Goal: Task Accomplishment & Management: Manage account settings

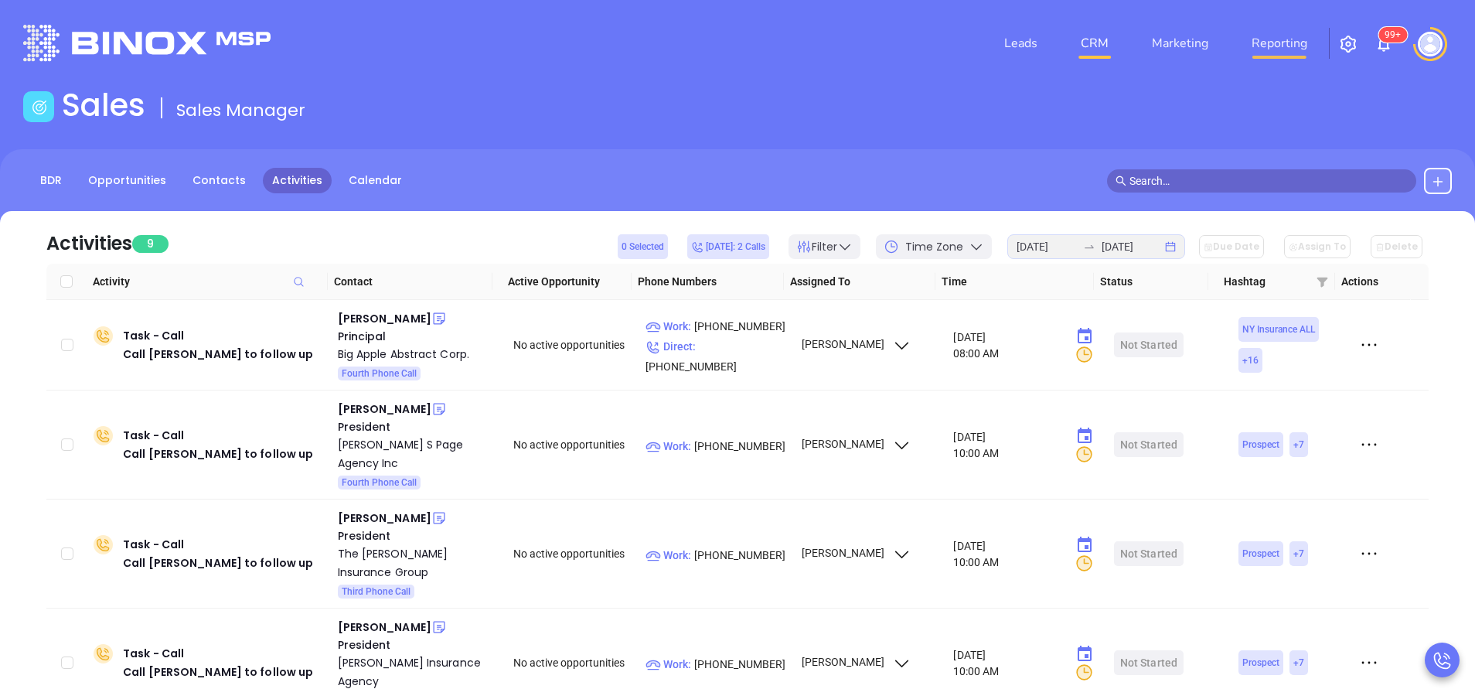
click at [1278, 45] on link "Reporting" at bounding box center [1279, 43] width 68 height 31
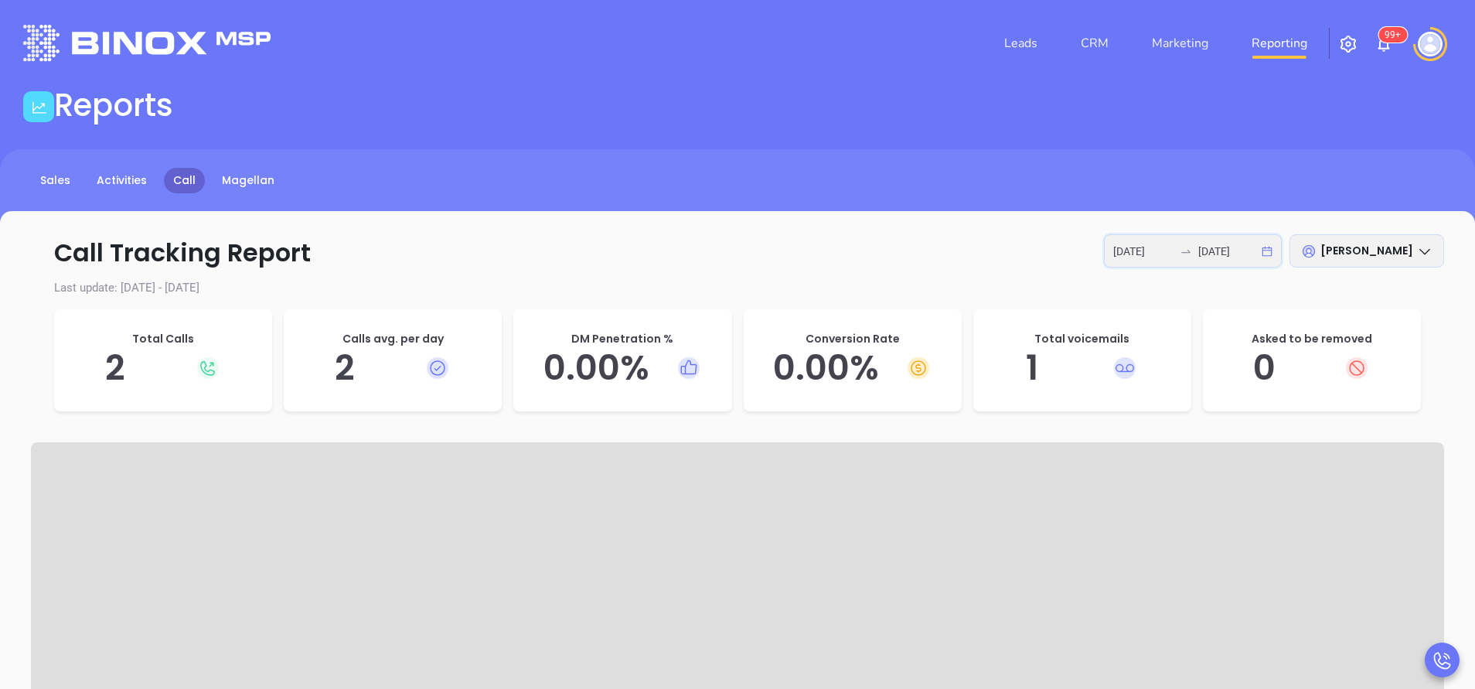
click at [1159, 250] on input "2025-10-13" at bounding box center [1143, 251] width 60 height 17
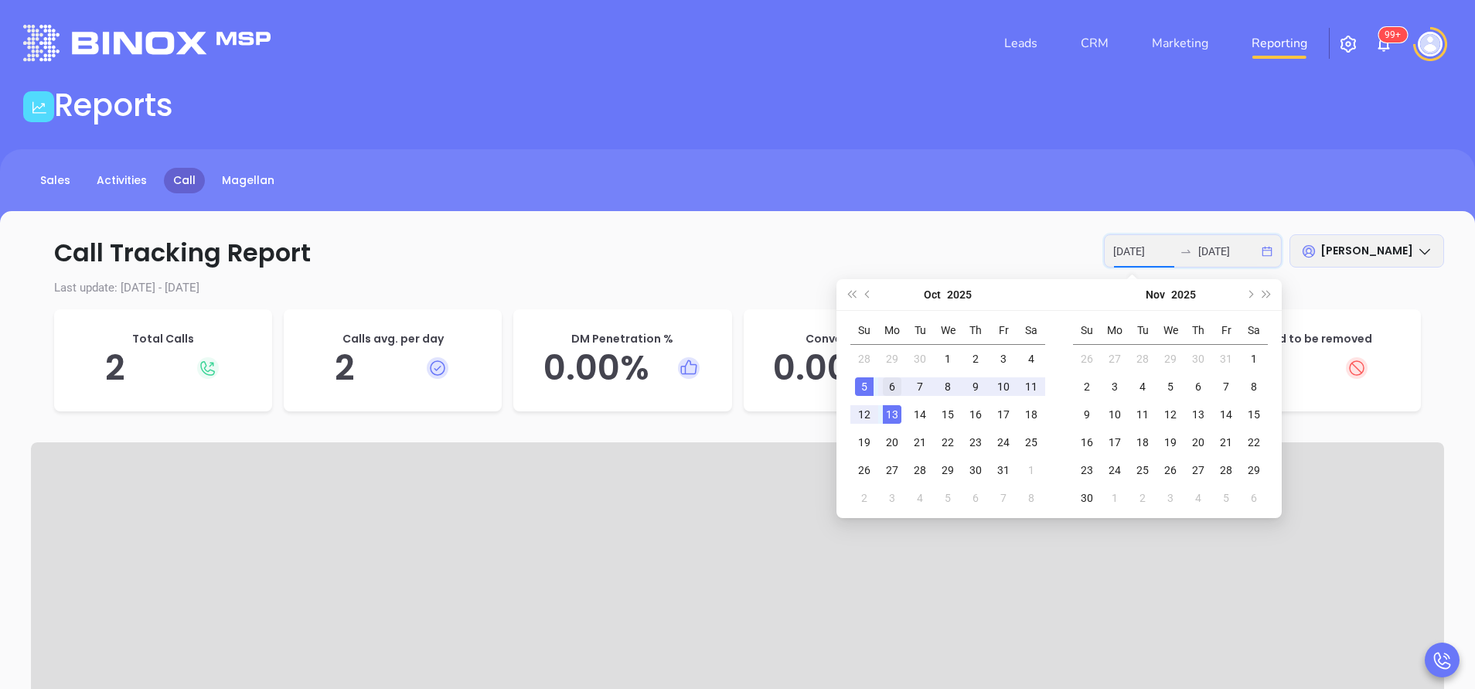
type input "2025-10-06"
click at [887, 382] on div "6" at bounding box center [892, 386] width 19 height 19
type input "2025-10-10"
click at [1009, 380] on div "10" at bounding box center [1003, 386] width 19 height 19
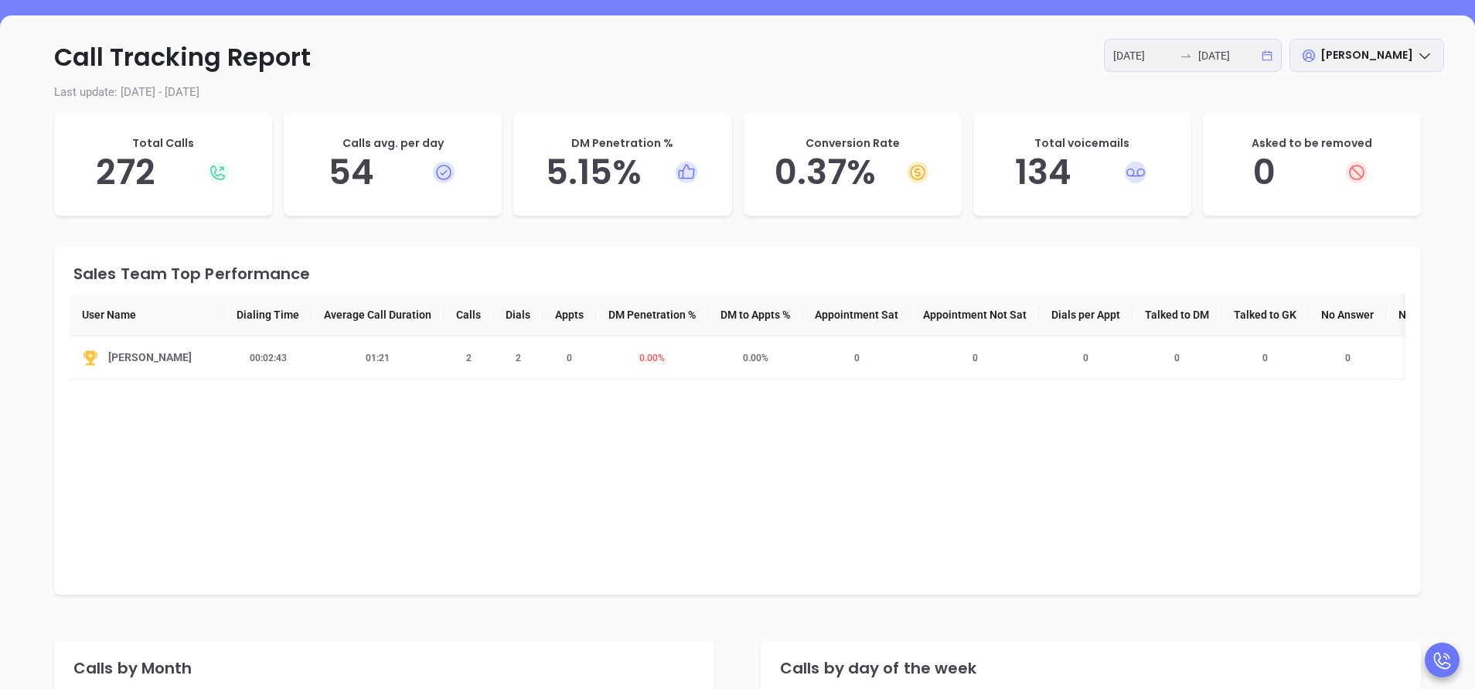
scroll to position [232, 0]
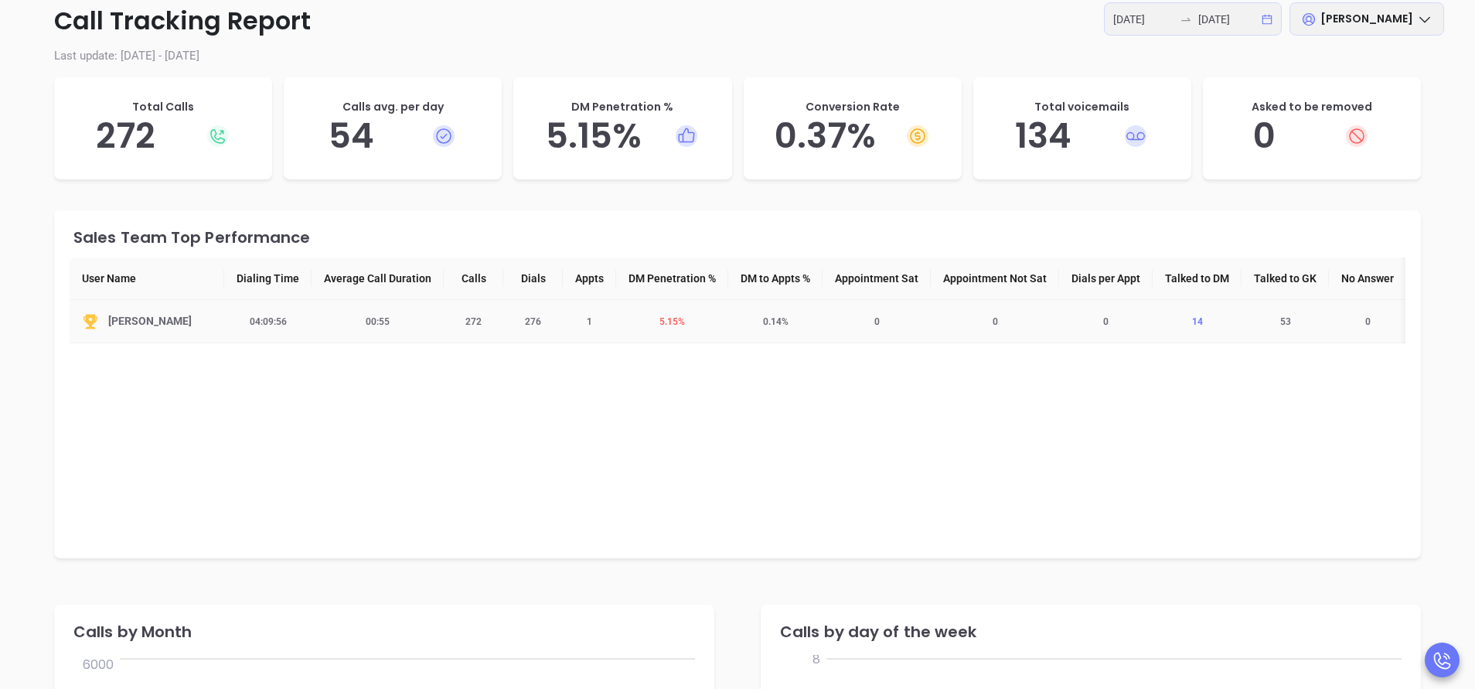
click at [1209, 321] on span "14" at bounding box center [1197, 321] width 29 height 11
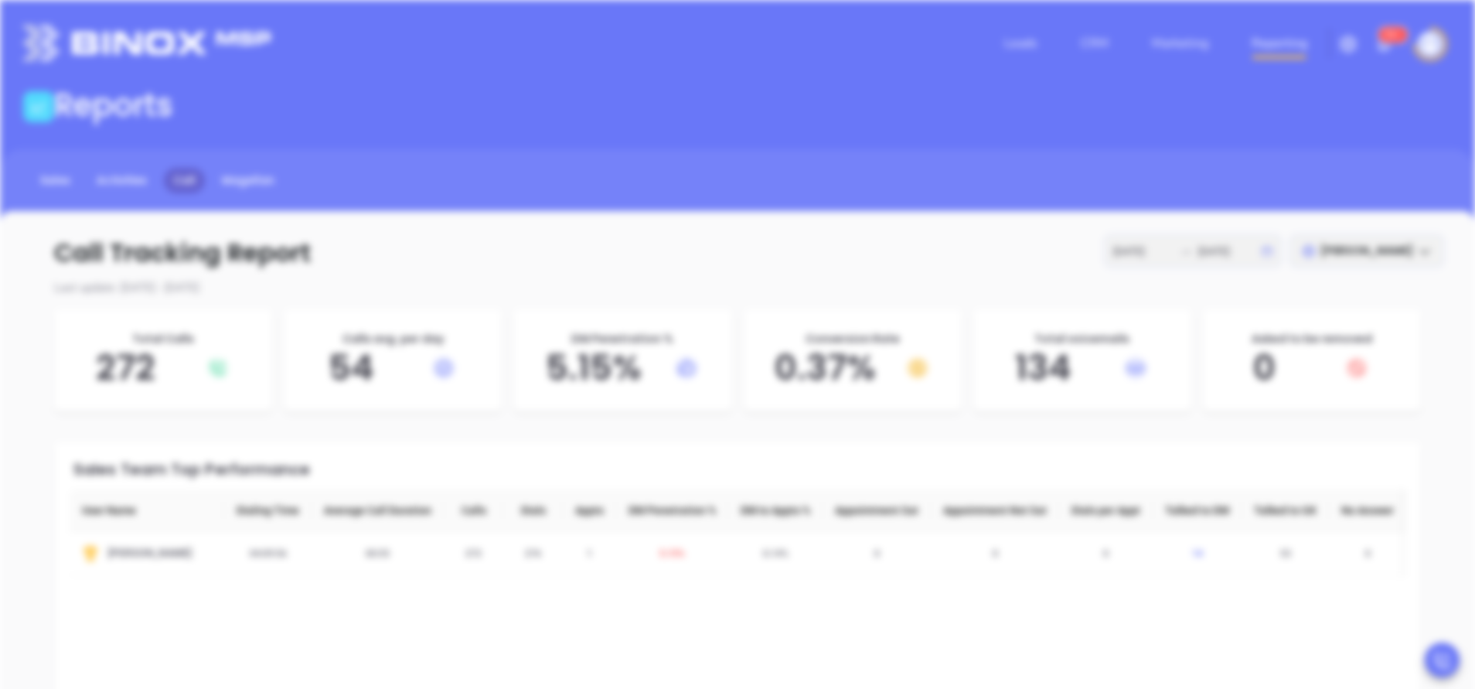
scroll to position [0, 0]
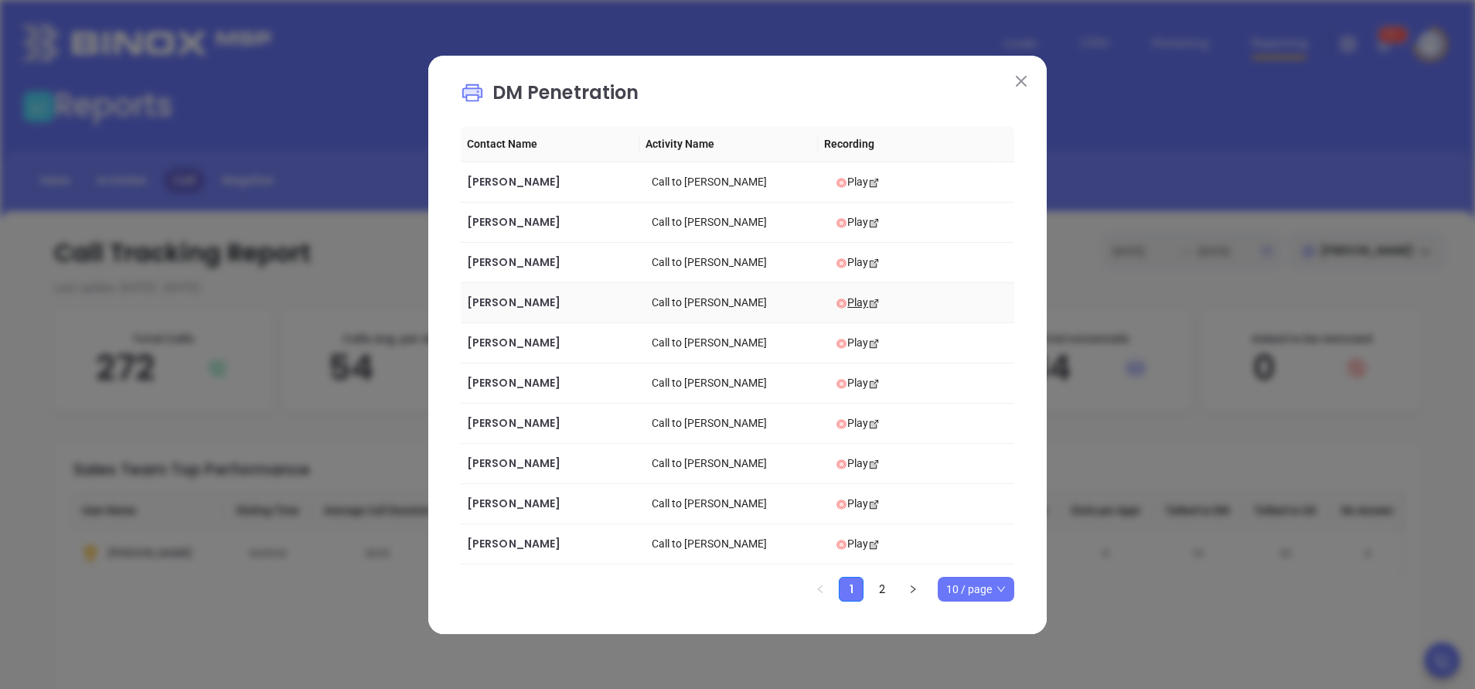
click at [836, 302] on div "Play" at bounding box center [922, 302] width 172 height 17
click at [530, 420] on span "Susan Landry" at bounding box center [514, 422] width 94 height 15
click at [852, 424] on div "Play" at bounding box center [922, 422] width 172 height 17
click at [534, 303] on span "Diane Ferreira" at bounding box center [514, 301] width 94 height 15
click at [533, 467] on span "Tony Camarra" at bounding box center [514, 462] width 94 height 15
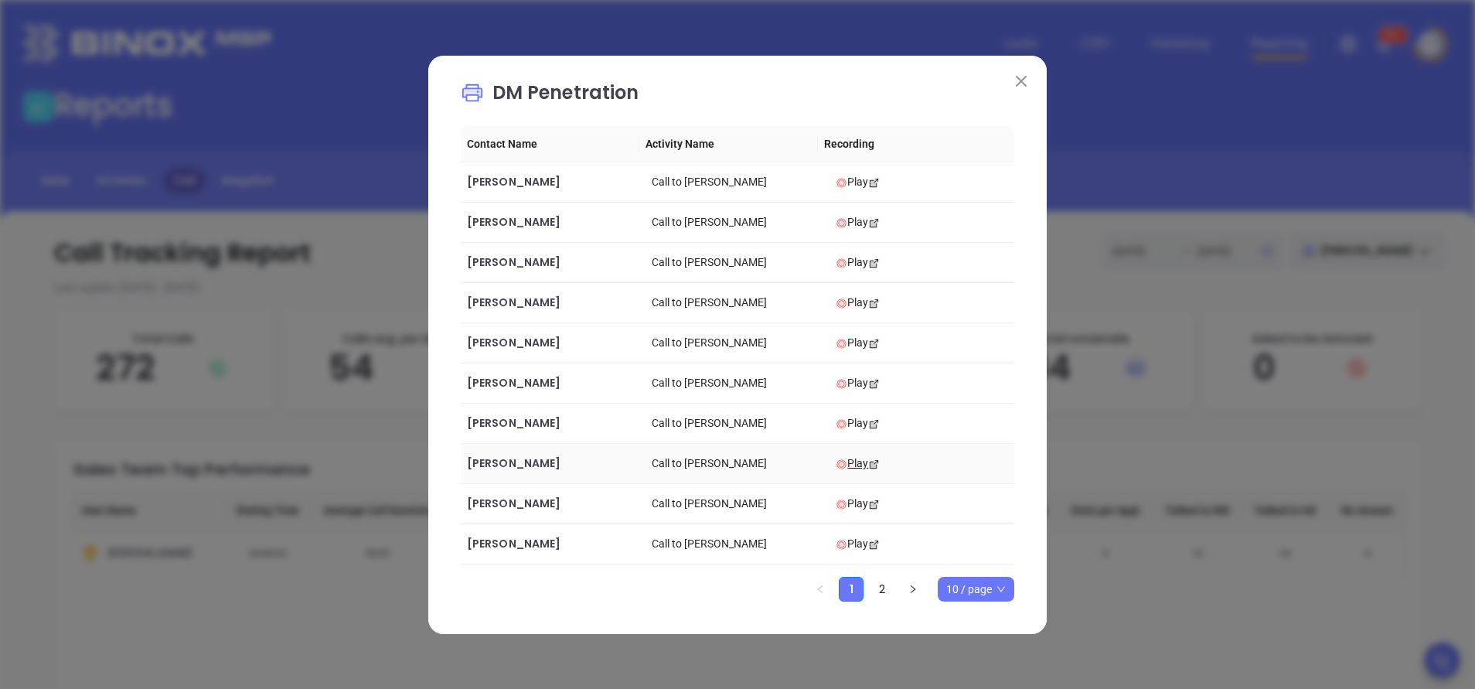
click at [846, 461] on div "Play" at bounding box center [922, 462] width 172 height 17
click at [503, 504] on span "Ned Breed" at bounding box center [514, 502] width 94 height 15
click at [852, 508] on div "Play" at bounding box center [922, 503] width 172 height 17
click at [883, 586] on link "2" at bounding box center [881, 588] width 23 height 23
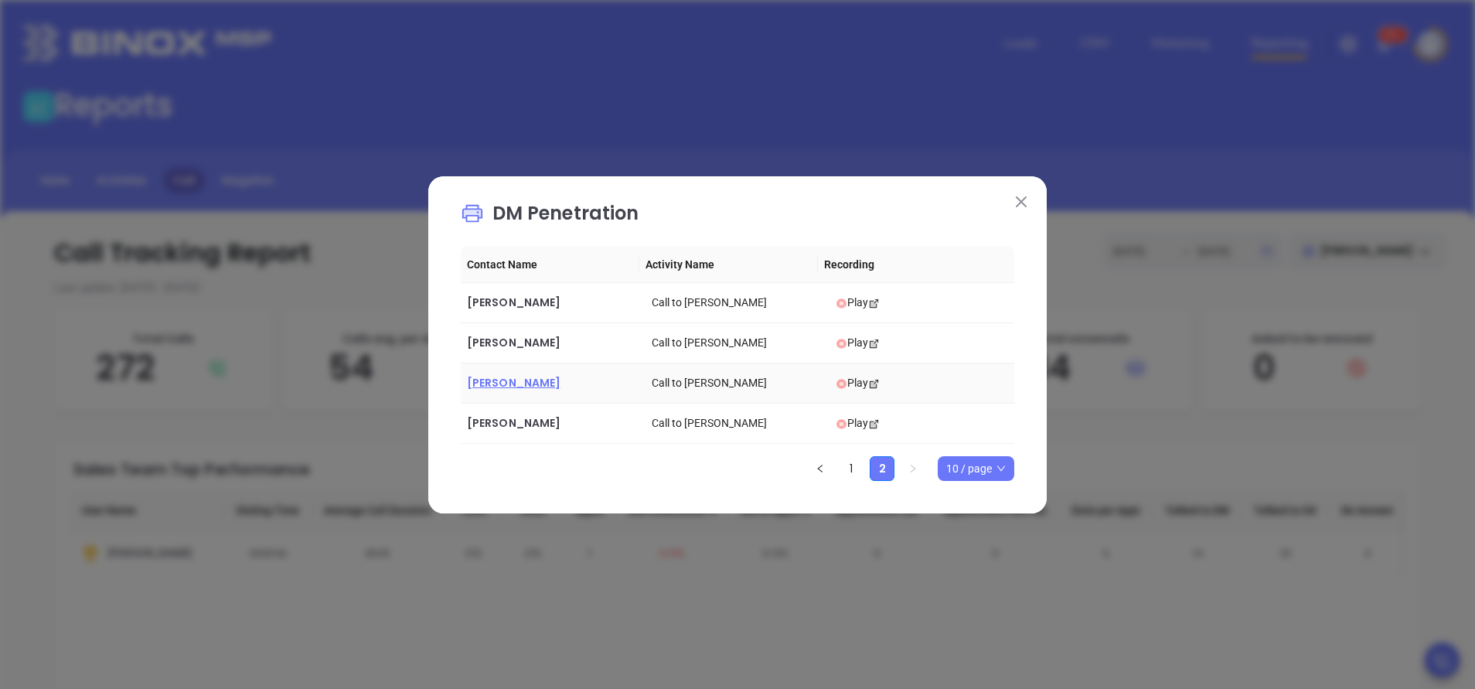
click at [522, 383] on span "Kevin Costa" at bounding box center [514, 382] width 94 height 15
click at [842, 386] on div "Play" at bounding box center [922, 382] width 172 height 17
drag, startPoint x: 1023, startPoint y: 200, endPoint x: 1017, endPoint y: 210, distance: 11.8
click at [1023, 199] on img at bounding box center [1021, 201] width 11 height 11
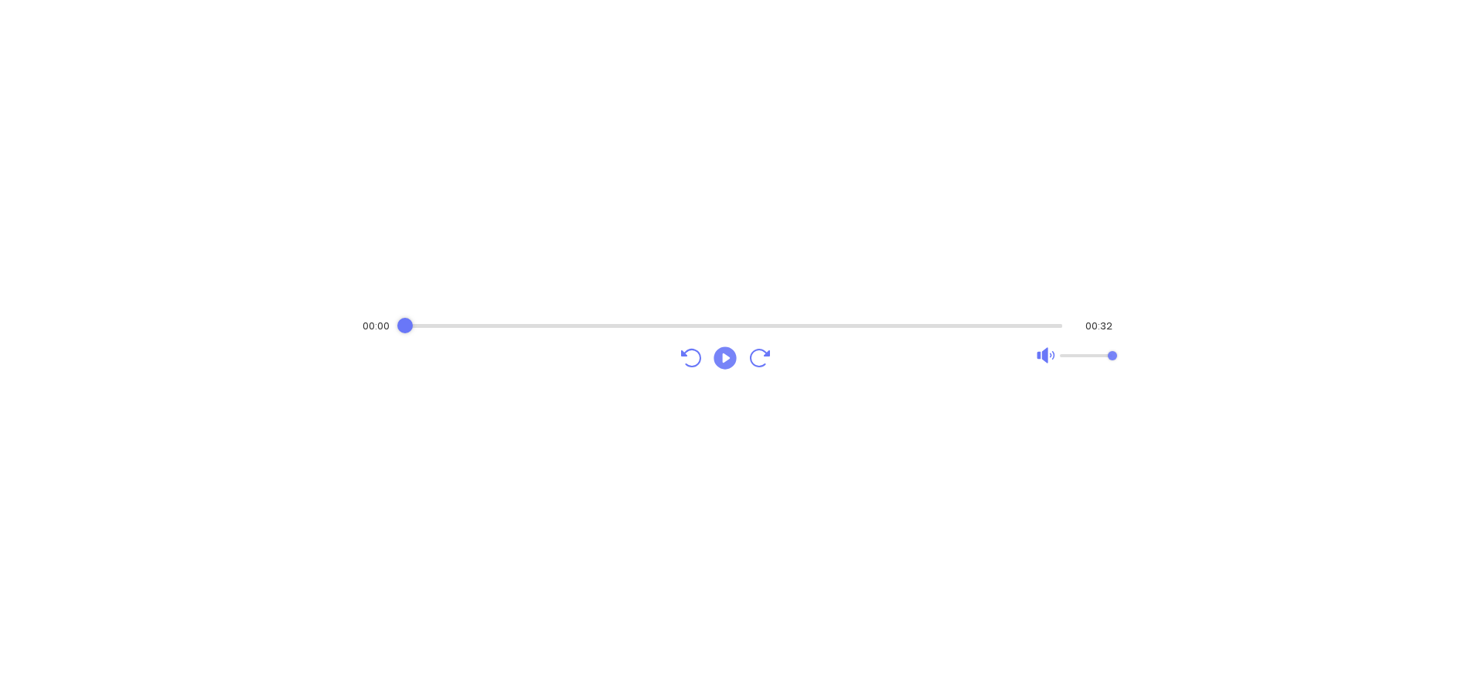
click at [723, 354] on icon "Play" at bounding box center [725, 358] width 28 height 28
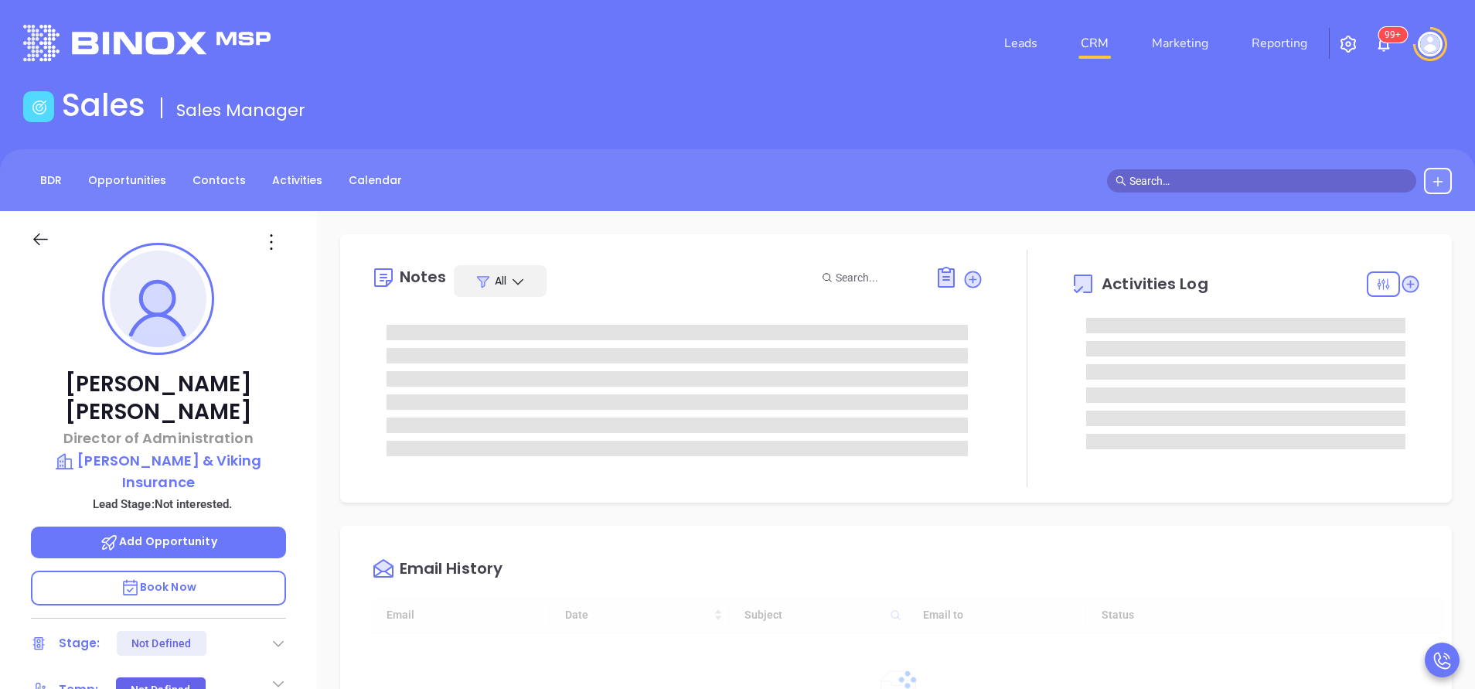
type input "[DATE]"
type input "[PERSON_NAME]"
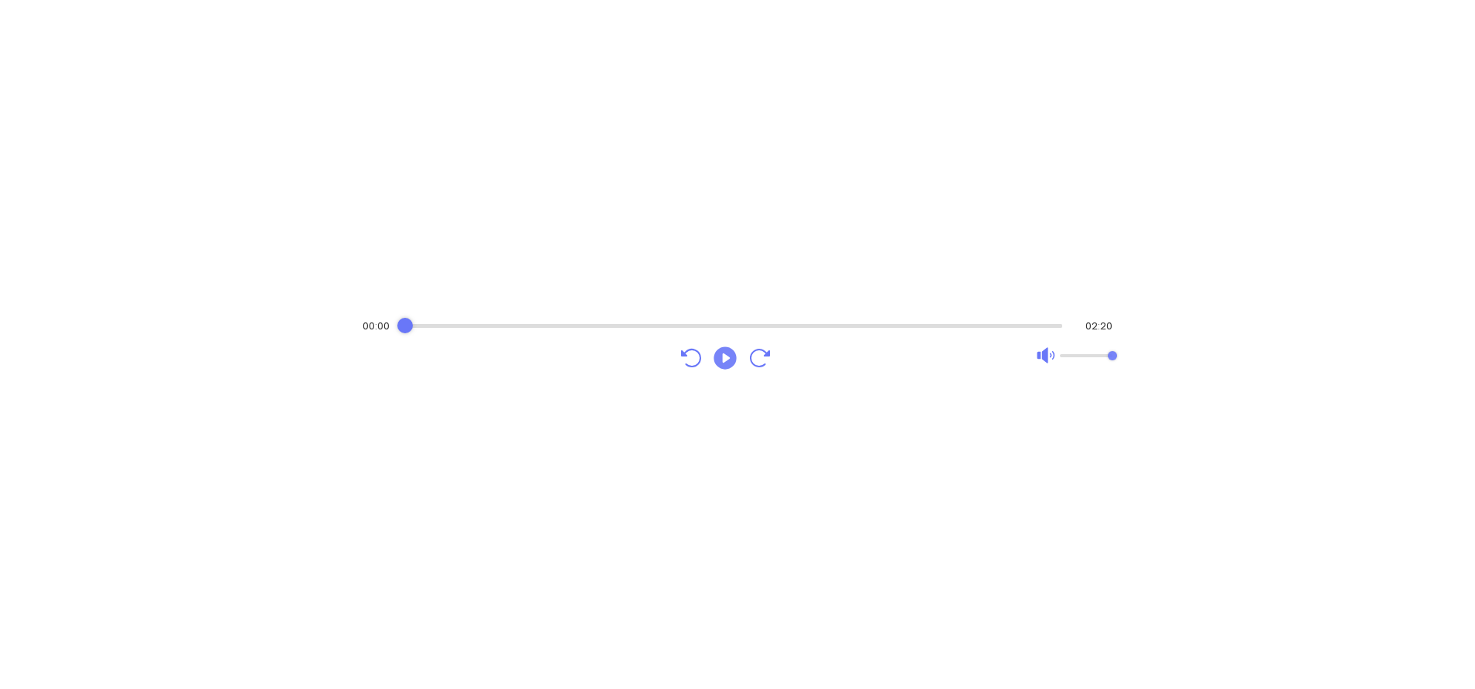
click at [727, 369] on icon "Play" at bounding box center [724, 357] width 22 height 22
click at [675, 325] on div "Audio progress control" at bounding box center [732, 326] width 661 height 4
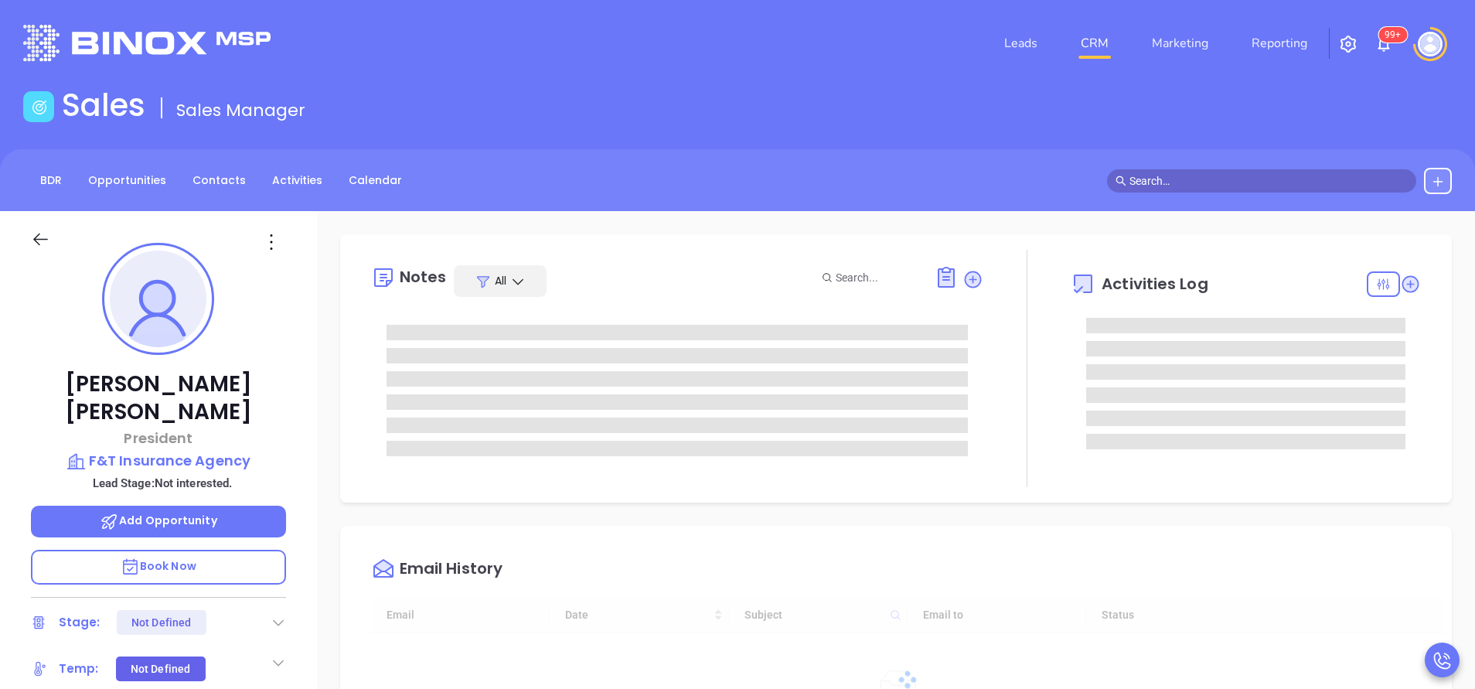
type input "[DATE]"
type input "[PERSON_NAME]"
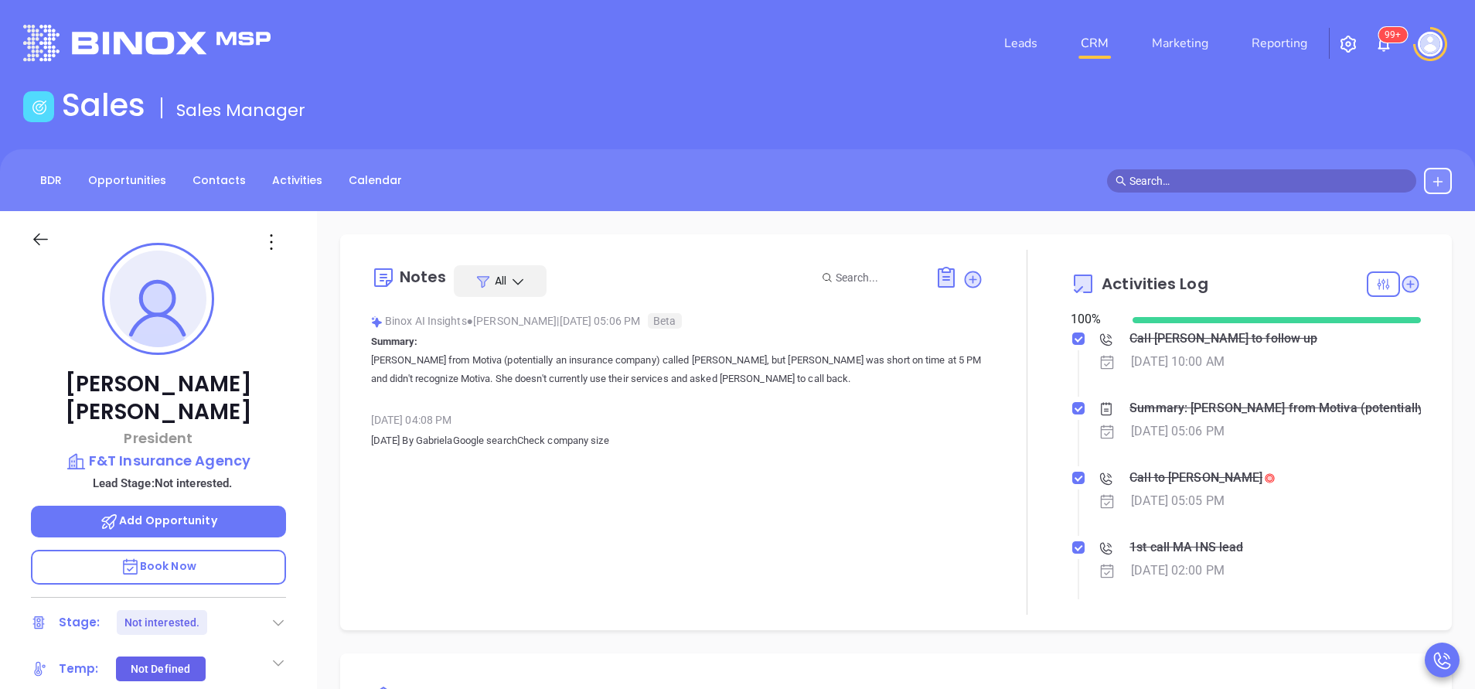
click at [1234, 121] on div "Sales Sales Manager" at bounding box center [737, 108] width 1447 height 43
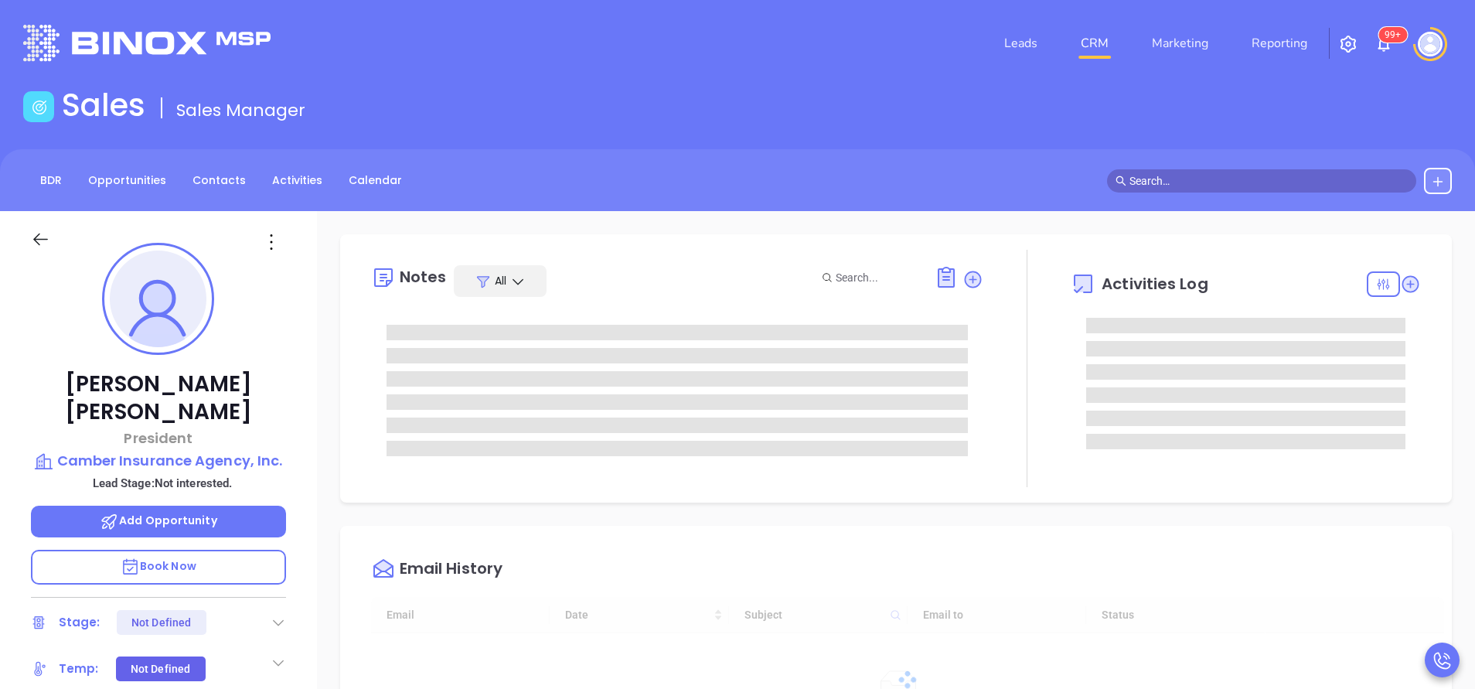
type input "10/14/2025"
type input "Vicky Mendoza"
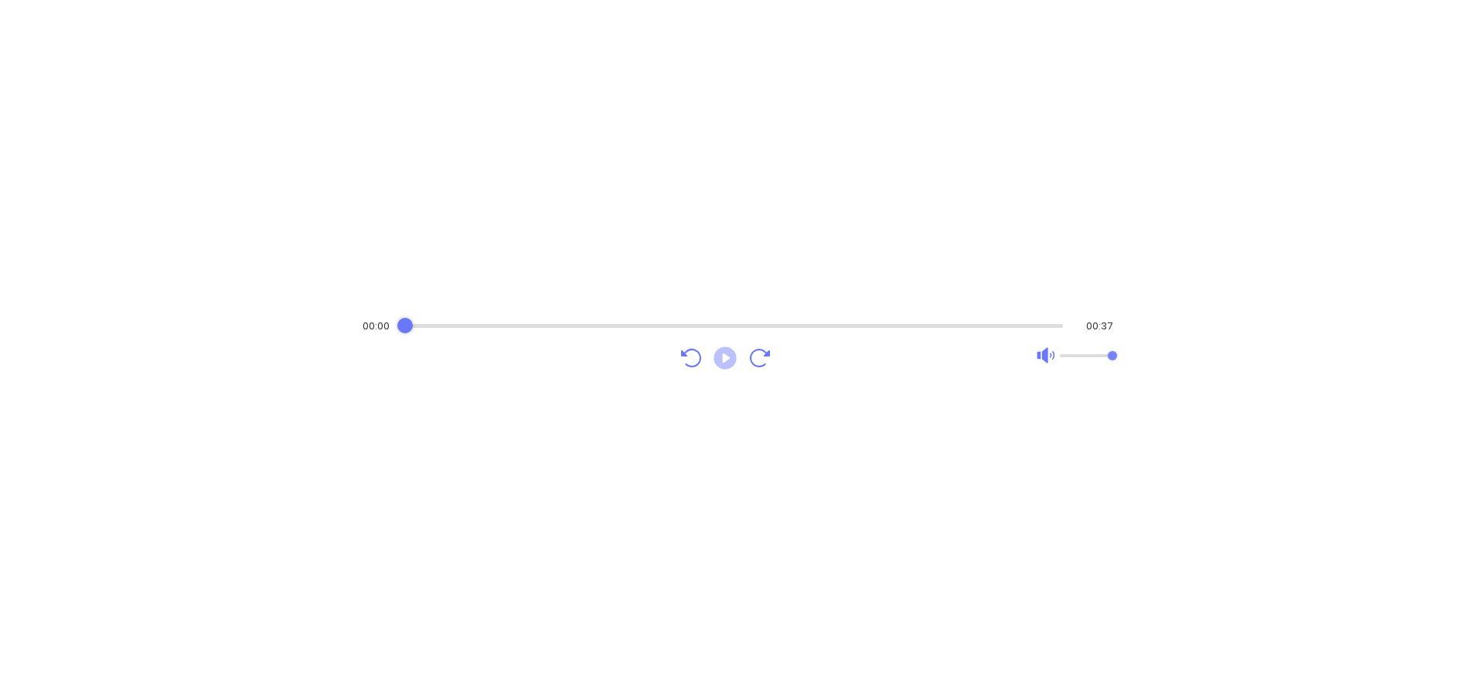
click at [733, 358] on icon "Play" at bounding box center [724, 357] width 22 height 22
click at [746, 328] on div "Audio progress control" at bounding box center [733, 325] width 662 height 15
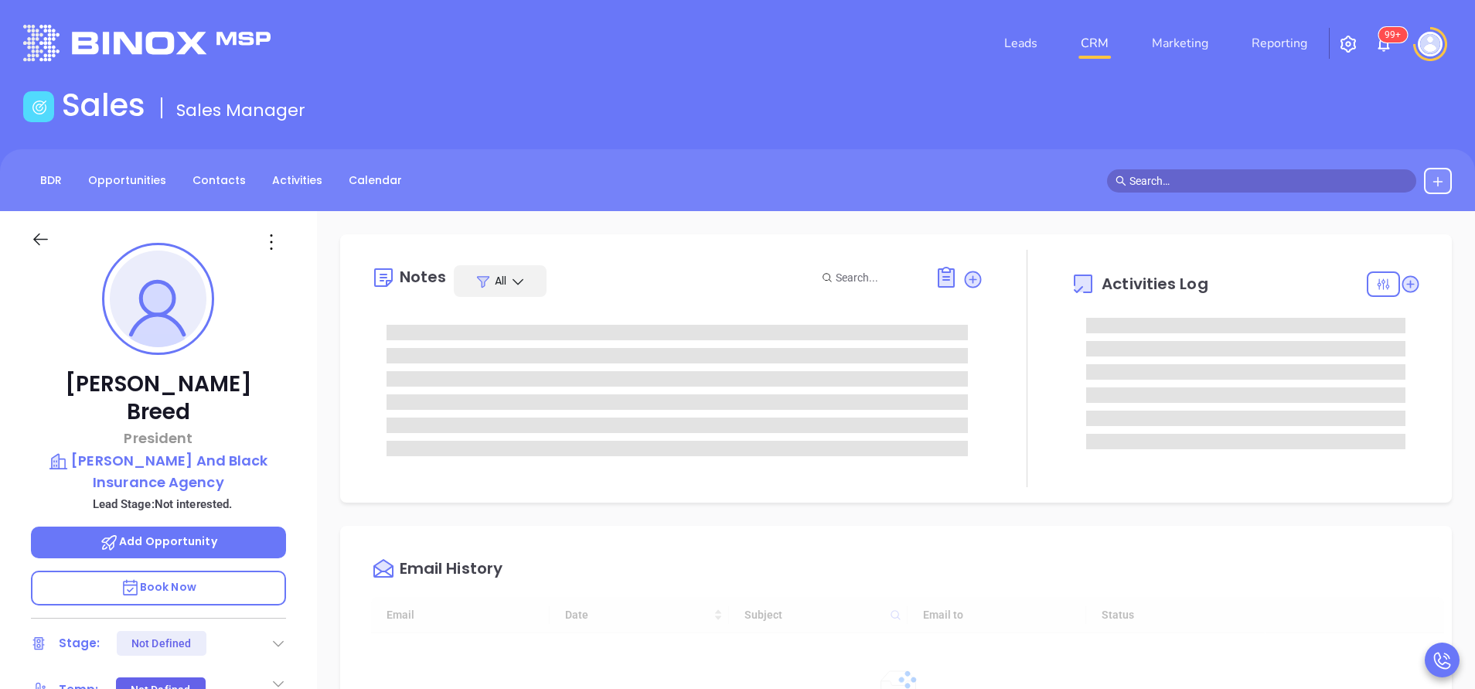
type input "[DATE]"
type input "Vicky Mendoza"
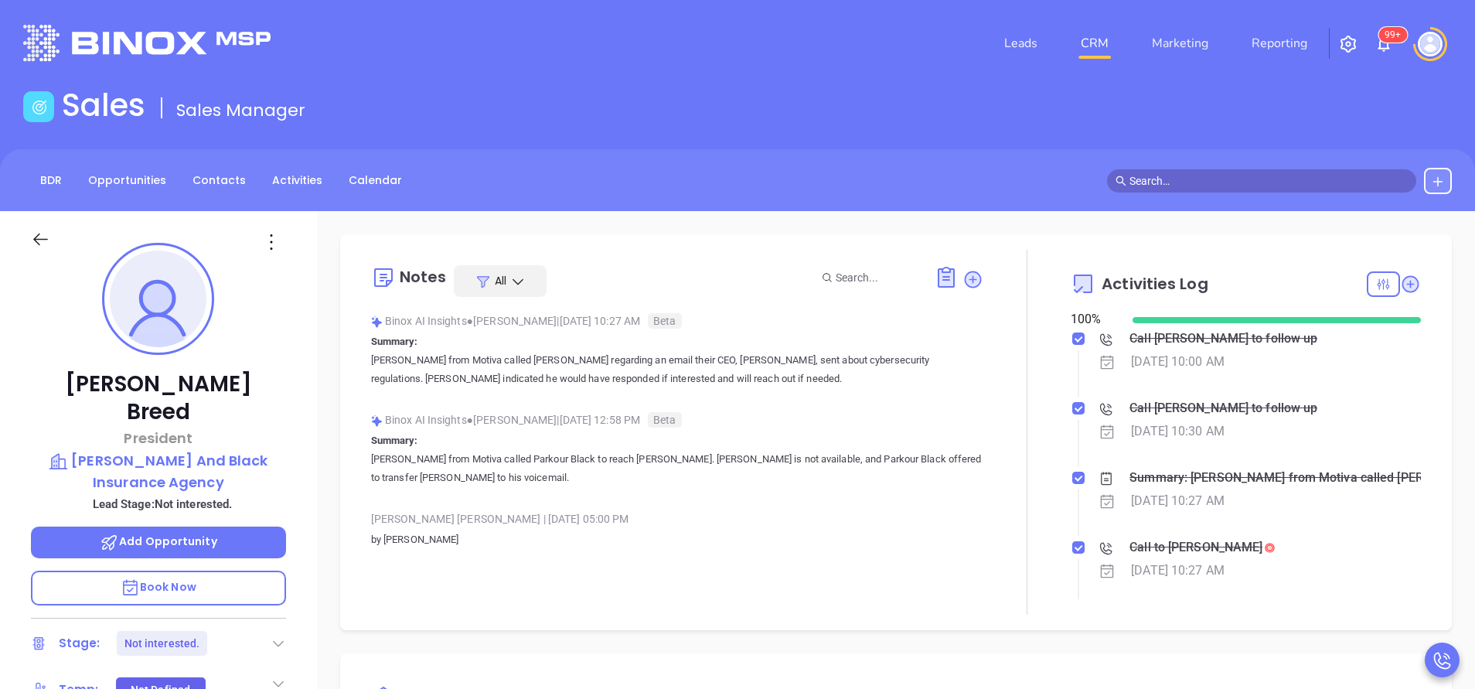
click at [1253, 129] on div "Sales Sales Manager" at bounding box center [737, 108] width 1447 height 43
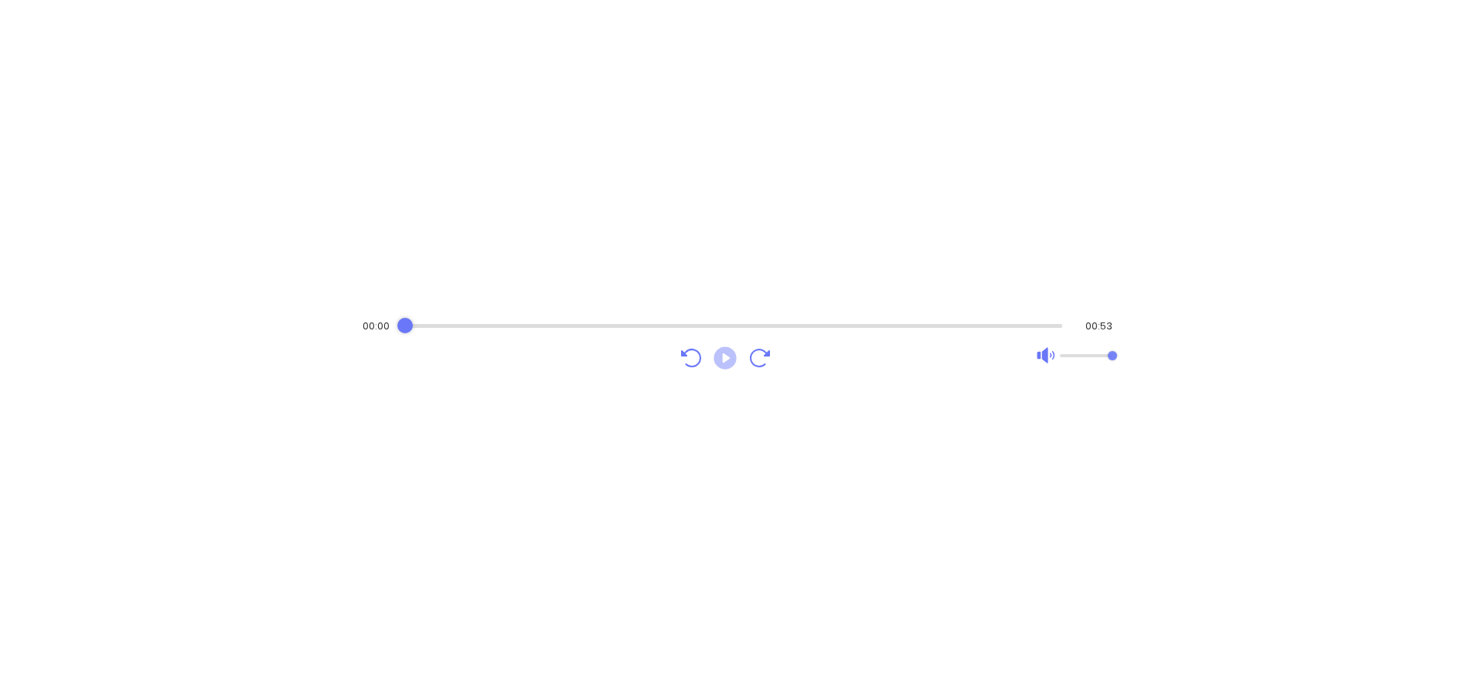
click at [719, 356] on icon "Play" at bounding box center [724, 357] width 22 height 22
click at [838, 318] on div "Audio progress control" at bounding box center [732, 325] width 661 height 15
click at [953, 325] on div "Audio progress control" at bounding box center [733, 326] width 659 height 4
click at [543, 329] on div "Audio progress control" at bounding box center [734, 325] width 658 height 15
click at [728, 361] on icon "Play" at bounding box center [724, 357] width 22 height 22
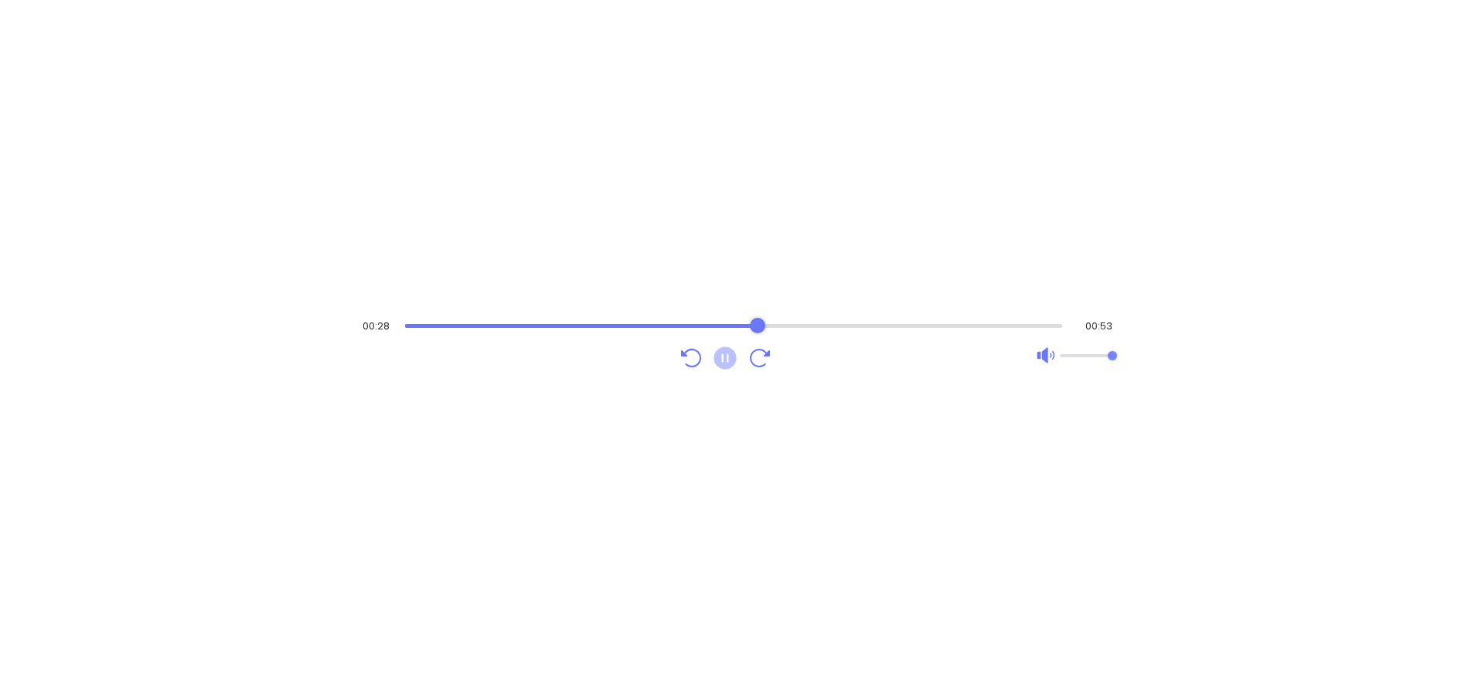
click at [727, 363] on icon "Pause" at bounding box center [724, 357] width 22 height 22
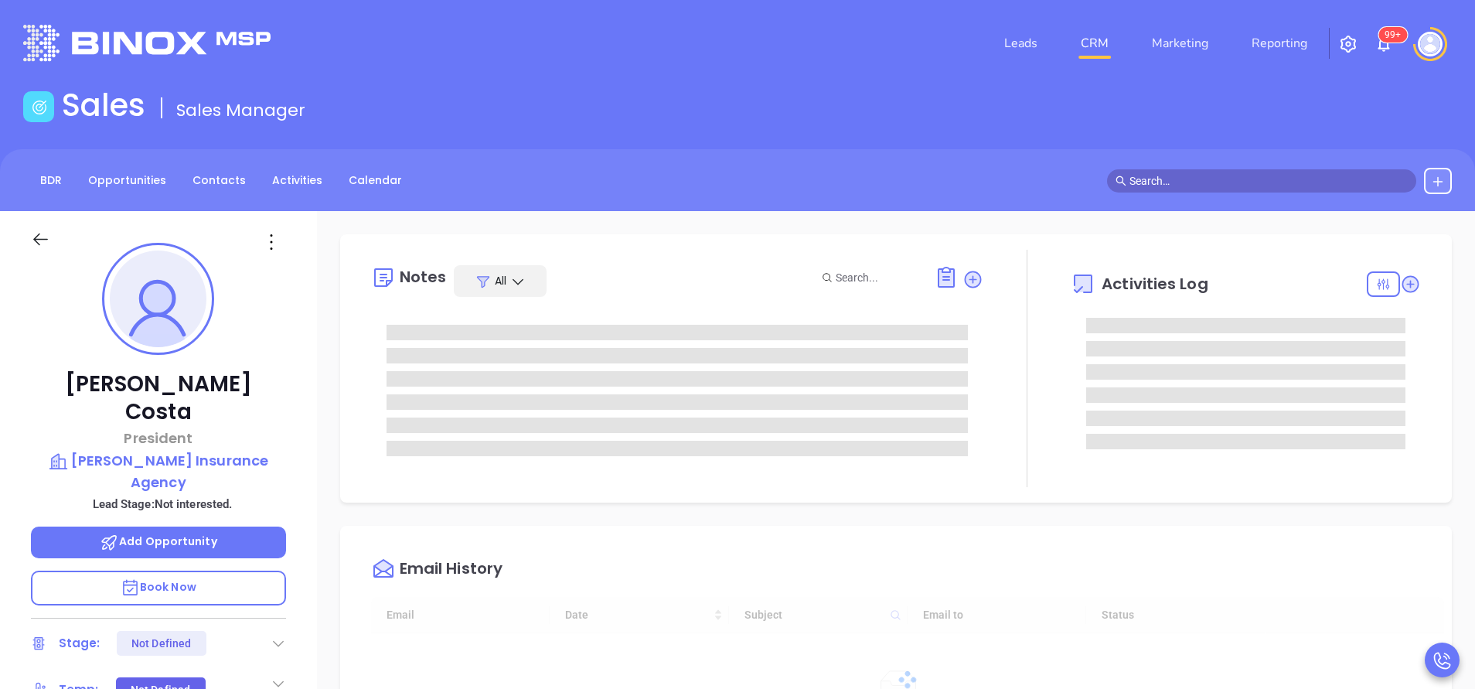
type input "[DATE]"
type input "[PERSON_NAME]"
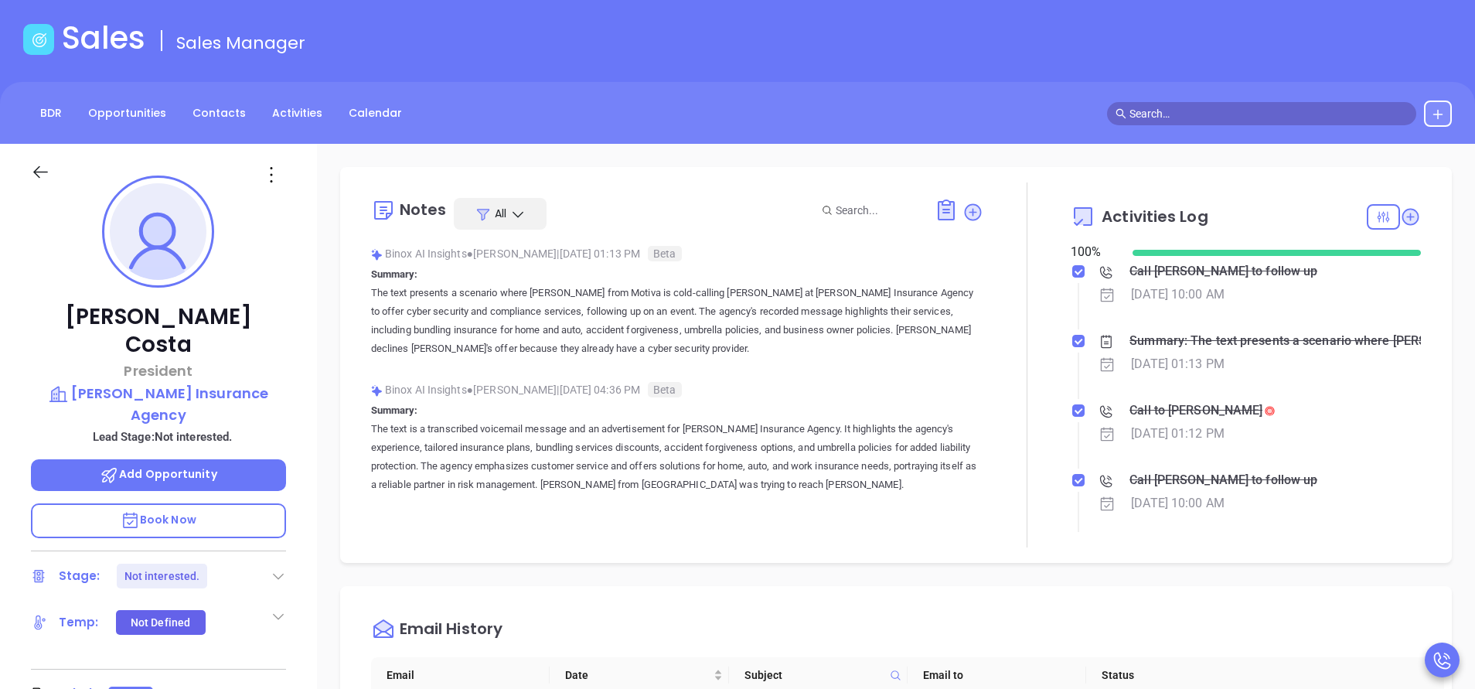
scroll to position [0, 0]
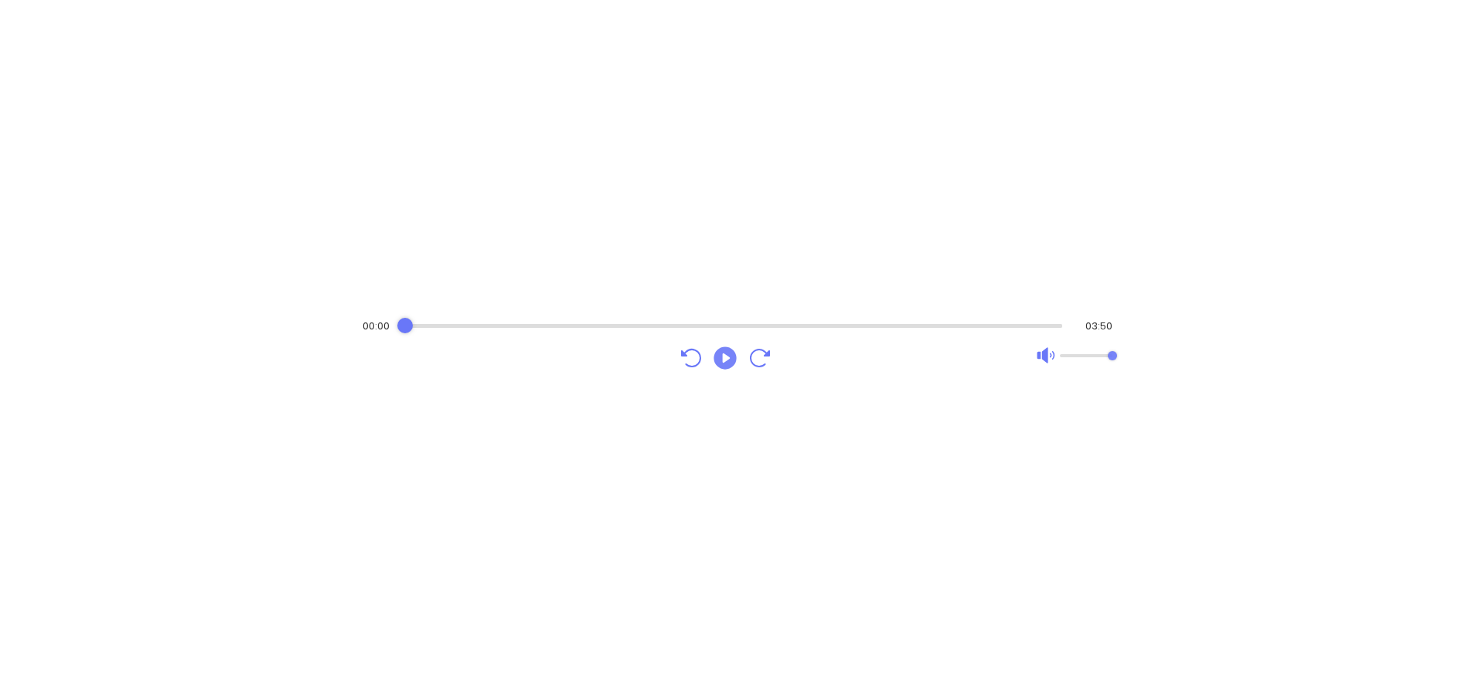
click at [726, 360] on icon "Play" at bounding box center [725, 358] width 28 height 28
click at [704, 325] on div "Audio progress control" at bounding box center [732, 326] width 661 height 4
click at [805, 327] on div "Audio progress control" at bounding box center [733, 326] width 660 height 4
click at [869, 329] on div "Audio progress control" at bounding box center [732, 325] width 661 height 15
click at [949, 330] on div "Audio progress control" at bounding box center [734, 325] width 657 height 15
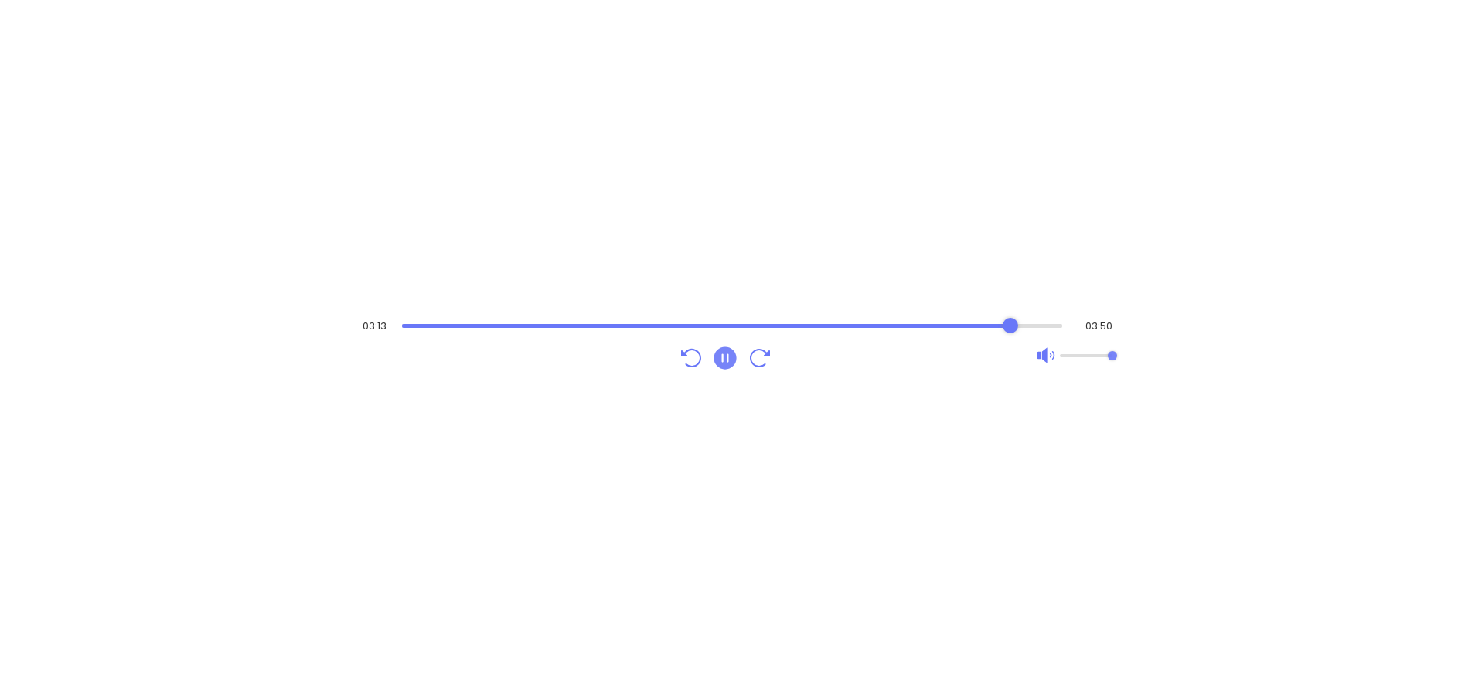
click at [1010, 329] on div "Audio progress control" at bounding box center [732, 325] width 661 height 15
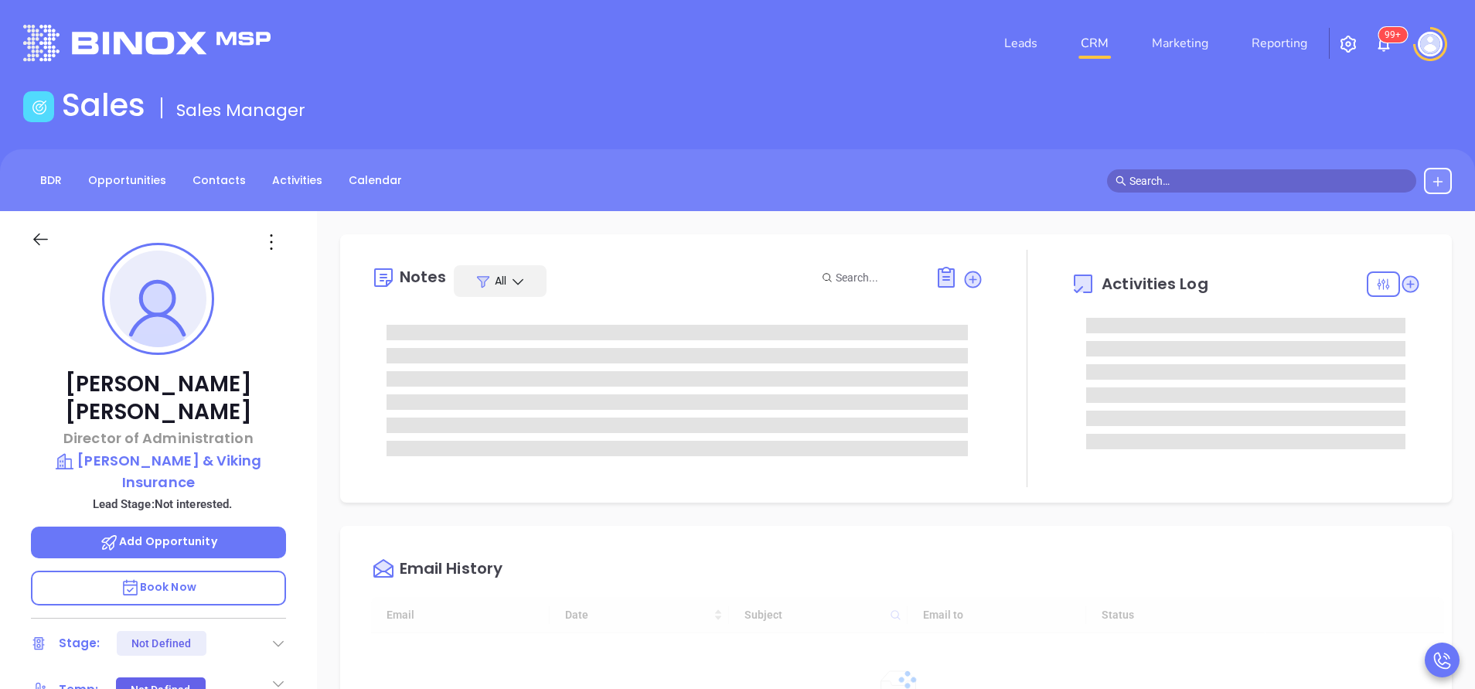
type input "[DATE]"
type input "[PERSON_NAME]"
